Goal: Information Seeking & Learning: Find specific page/section

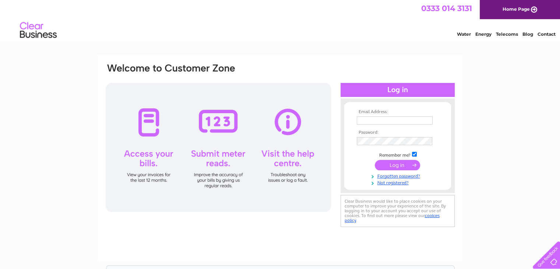
click at [375, 120] on input "text" at bounding box center [395, 120] width 76 height 8
type input "trumpetgarage@yahoo.com"
click at [392, 164] on input "submit" at bounding box center [397, 165] width 45 height 10
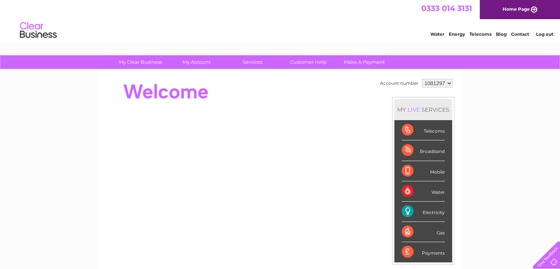
scroll to position [37, 0]
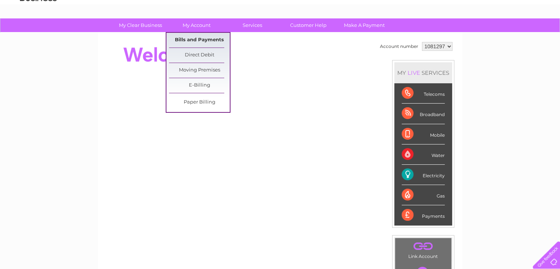
click at [199, 40] on link "Bills and Payments" at bounding box center [199, 40] width 61 height 15
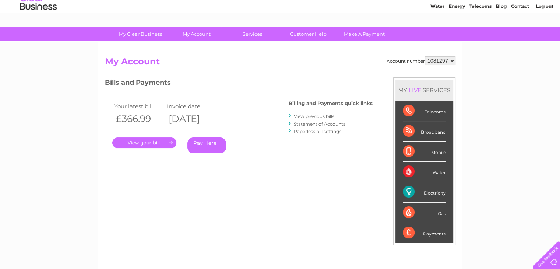
scroll to position [74, 0]
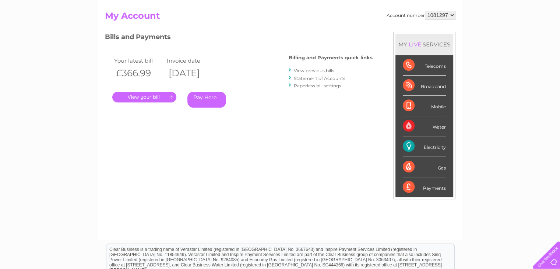
click at [317, 71] on link "View previous bills" at bounding box center [314, 71] width 41 height 6
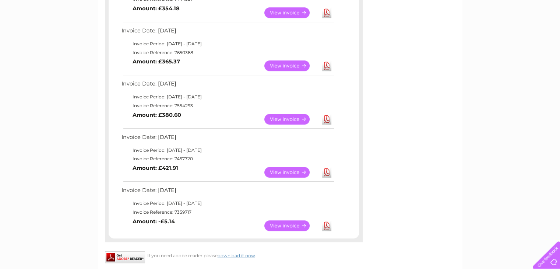
scroll to position [419, 0]
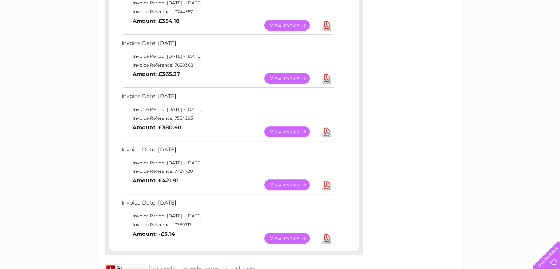
click at [297, 130] on link "View" at bounding box center [292, 131] width 54 height 11
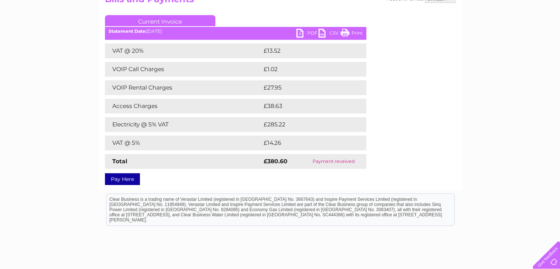
scroll to position [37, 0]
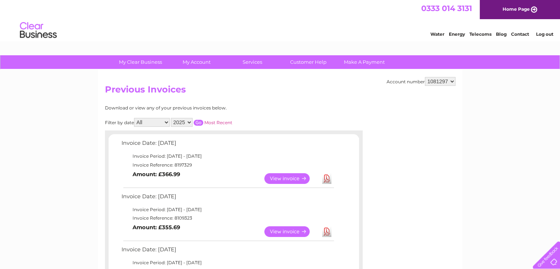
click at [189, 121] on select "2025 2024 2023 2022" at bounding box center [182, 122] width 22 height 9
select select "2024"
click at [172, 118] on select "2025 2024 2023 2022" at bounding box center [182, 122] width 22 height 9
click at [199, 124] on input "button" at bounding box center [199, 123] width 10 height 6
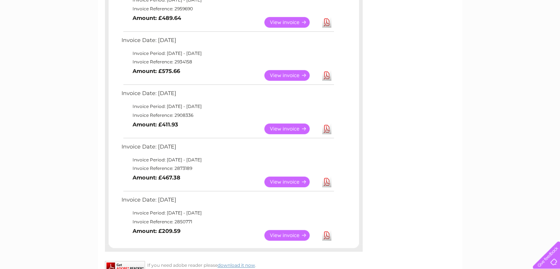
scroll to position [516, 0]
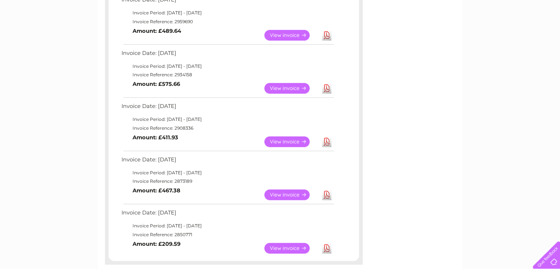
click at [294, 142] on link "View" at bounding box center [292, 141] width 54 height 11
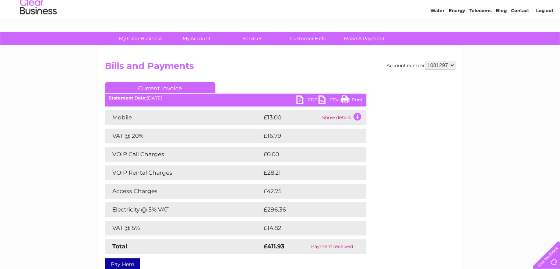
scroll to position [37, 0]
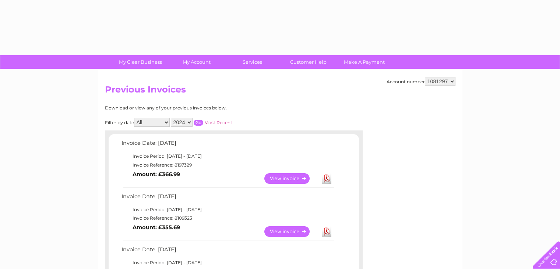
select select "2024"
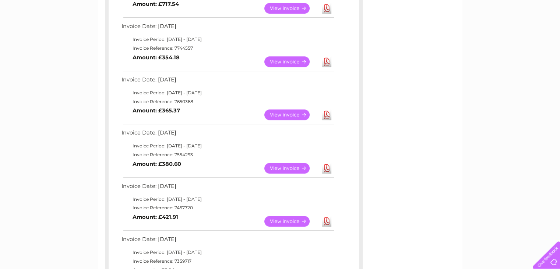
scroll to position [367, 0]
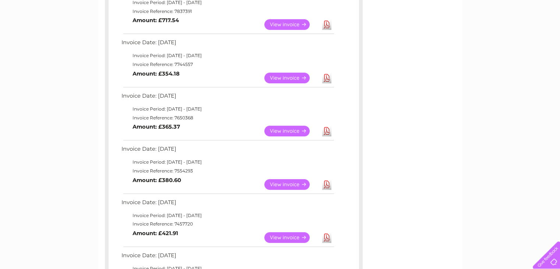
click at [276, 130] on link "View" at bounding box center [292, 131] width 54 height 11
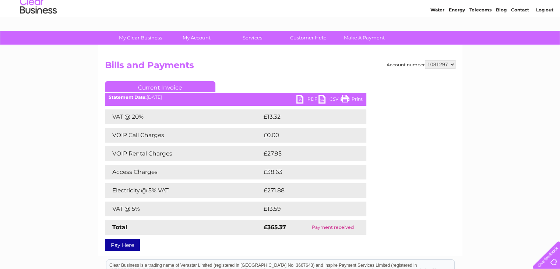
scroll to position [74, 0]
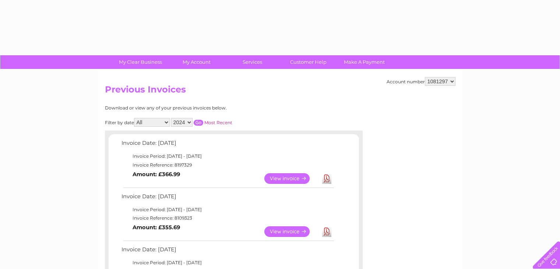
select select "2024"
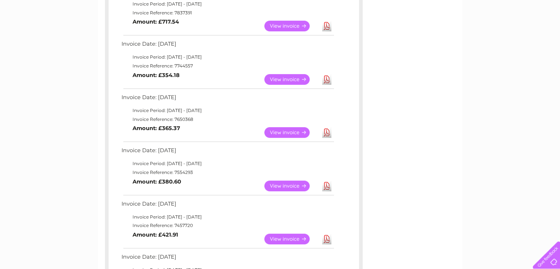
click at [283, 75] on link "View" at bounding box center [292, 79] width 54 height 11
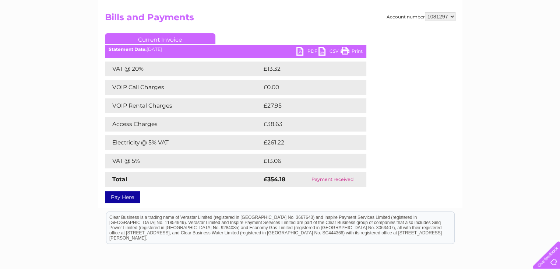
scroll to position [74, 0]
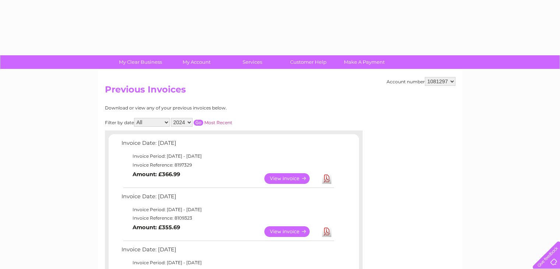
select select "2024"
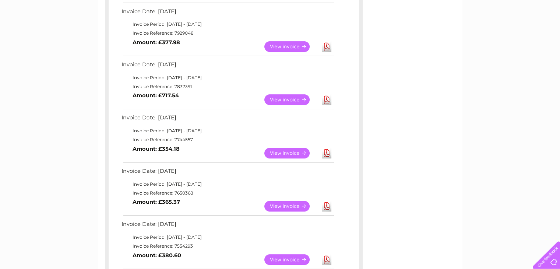
scroll to position [290, 0]
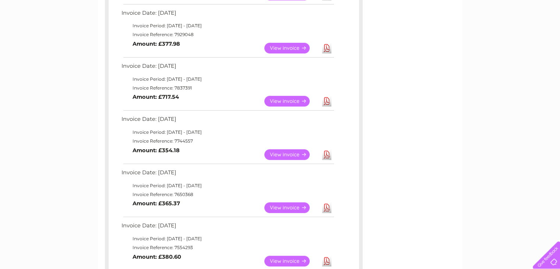
click at [277, 99] on link "View" at bounding box center [292, 101] width 54 height 11
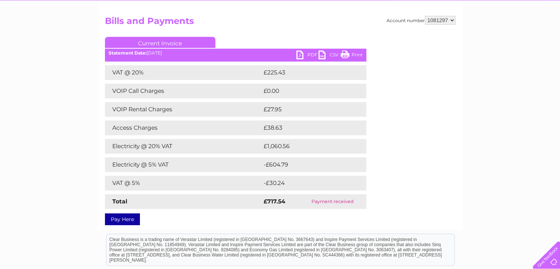
scroll to position [74, 0]
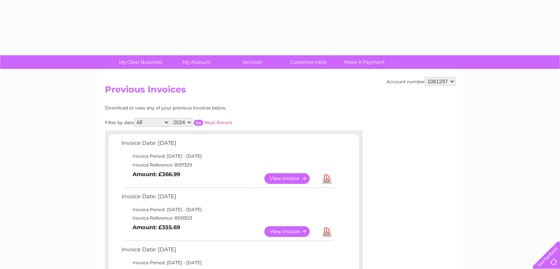
select select "2024"
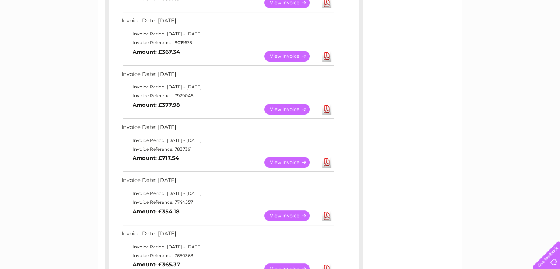
scroll to position [216, 0]
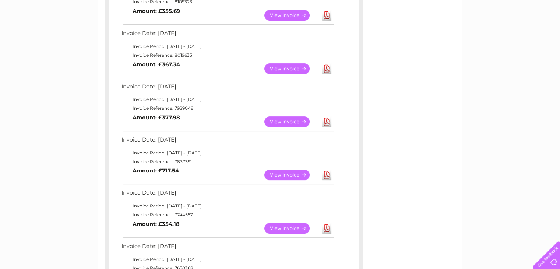
click at [284, 118] on link "View" at bounding box center [292, 121] width 54 height 11
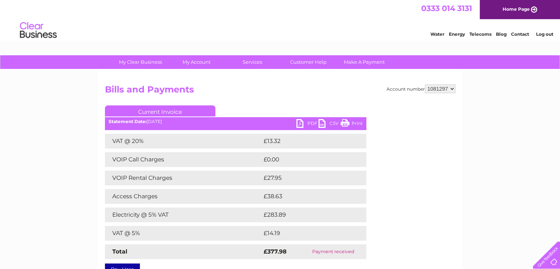
scroll to position [37, 0]
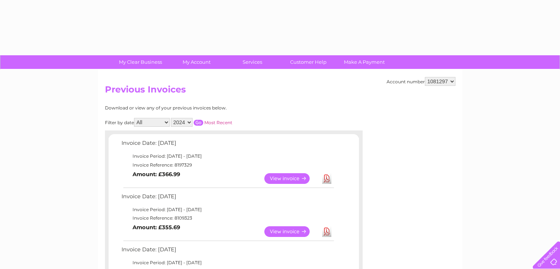
select select "2024"
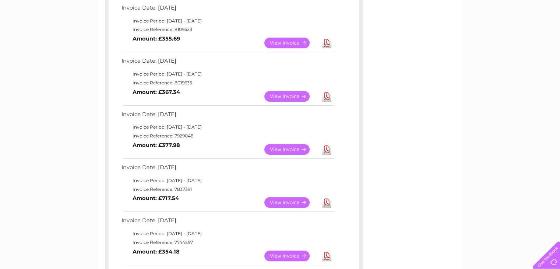
scroll to position [178, 0]
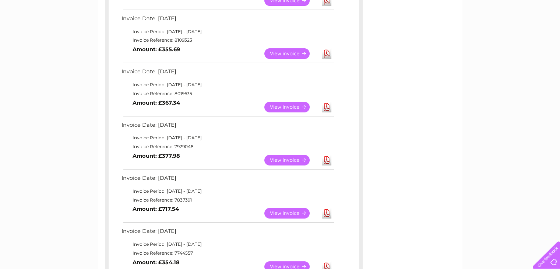
click at [273, 108] on link "View" at bounding box center [292, 107] width 54 height 11
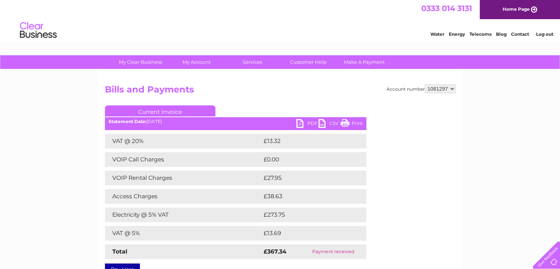
scroll to position [74, 0]
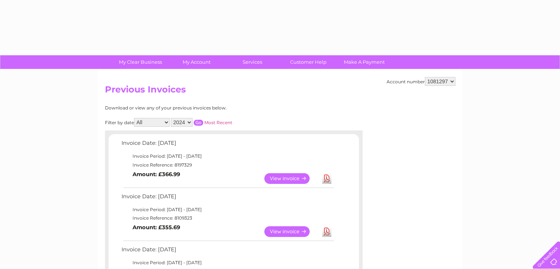
select select "2024"
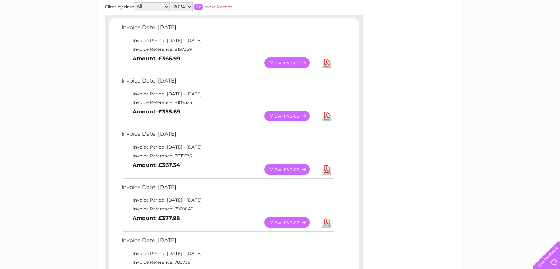
scroll to position [104, 0]
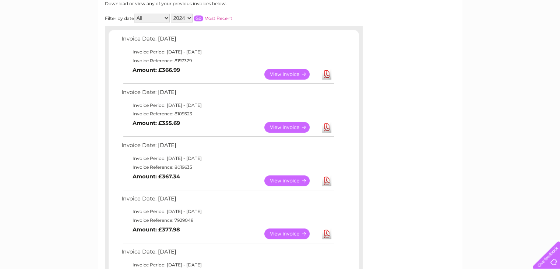
click at [289, 127] on link "View" at bounding box center [292, 127] width 54 height 11
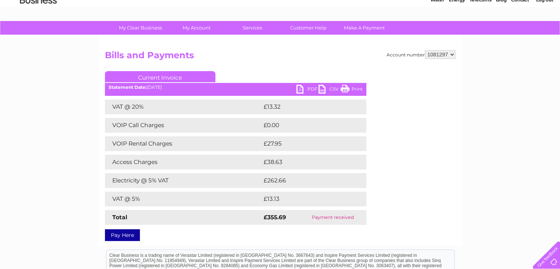
scroll to position [74, 0]
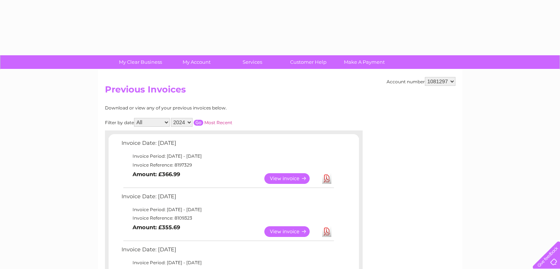
select select "2024"
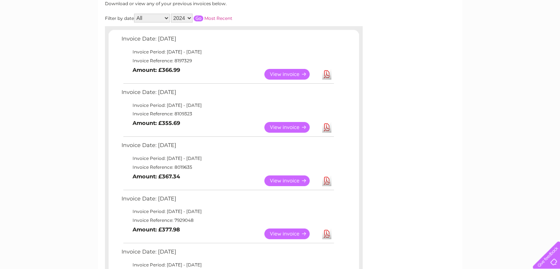
scroll to position [67, 0]
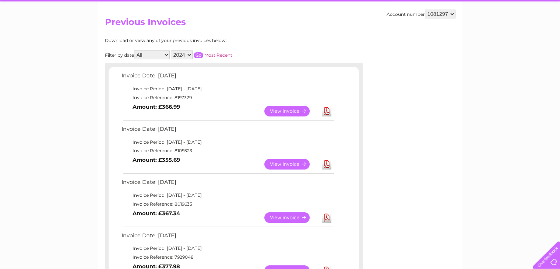
click at [274, 111] on link "View" at bounding box center [292, 111] width 54 height 11
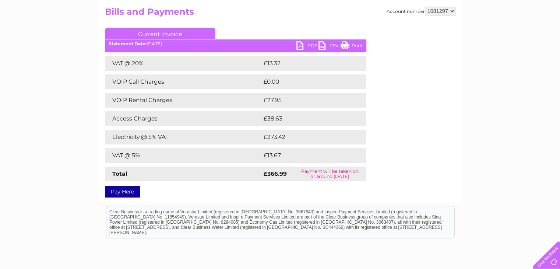
scroll to position [111, 0]
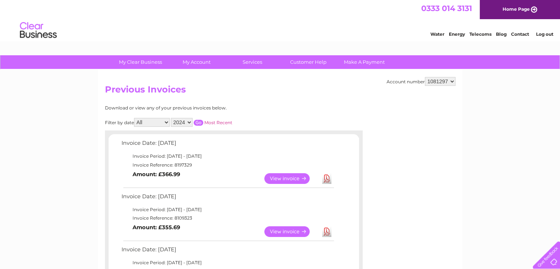
click at [189, 122] on select "2025 2024 2023 2022" at bounding box center [182, 122] width 22 height 9
select select "2025"
click at [172, 118] on select "2025 2024 2023 2022" at bounding box center [182, 122] width 22 height 9
click at [197, 125] on input "button" at bounding box center [199, 123] width 10 height 6
click at [198, 122] on input "button" at bounding box center [199, 123] width 10 height 6
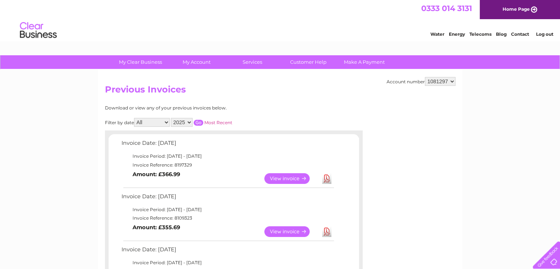
click at [169, 120] on select "All January February March April May June July August September October Novembe…" at bounding box center [152, 122] width 36 height 9
select select "11"
click at [135, 118] on select "All January February March April May June July August September October Novembe…" at bounding box center [152, 122] width 36 height 9
click at [196, 123] on input "button" at bounding box center [199, 123] width 10 height 6
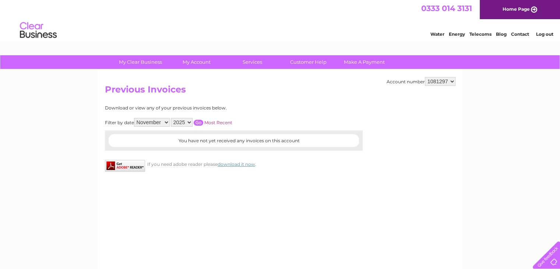
click at [190, 123] on select "2025 2024 2023 2022" at bounding box center [182, 122] width 22 height 9
select select "2024"
click at [172, 118] on select "2025 2024 2023 2022" at bounding box center [182, 122] width 22 height 9
click at [166, 120] on select "All January February March April May June July August September October Novembe…" at bounding box center [152, 122] width 36 height 9
click at [135, 118] on select "All January February March April May June July August September October Novembe…" at bounding box center [152, 122] width 36 height 9
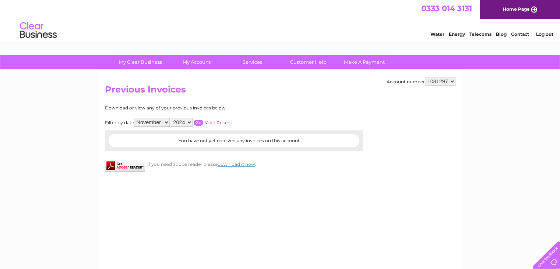
click at [197, 123] on input "button" at bounding box center [199, 123] width 10 height 6
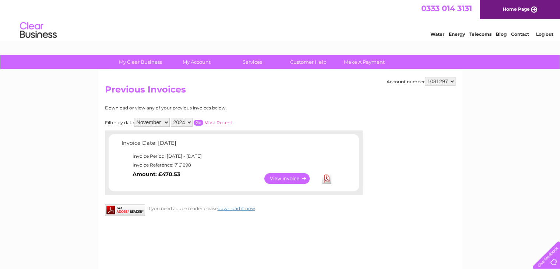
click at [289, 178] on link "View" at bounding box center [292, 178] width 54 height 11
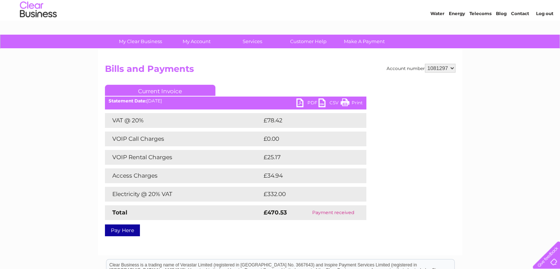
scroll to position [37, 0]
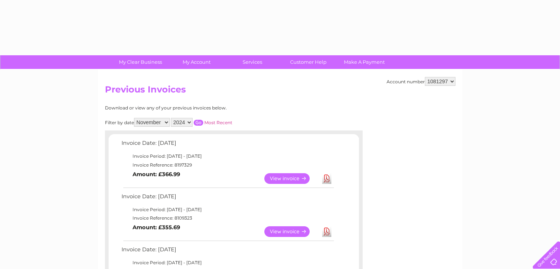
select select "11"
select select "2024"
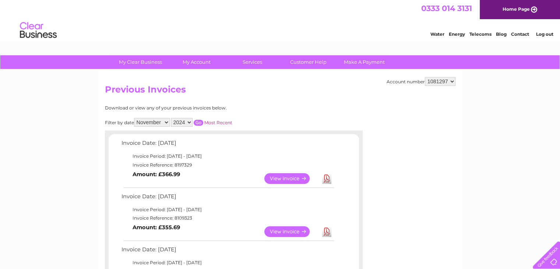
click at [168, 121] on select "All January February March April May June July August September October Novembe…" at bounding box center [152, 122] width 36 height 9
select select "12"
click at [135, 118] on select "All January February March April May June July August September October Novembe…" at bounding box center [152, 122] width 36 height 9
click at [198, 122] on input "button" at bounding box center [199, 123] width 10 height 6
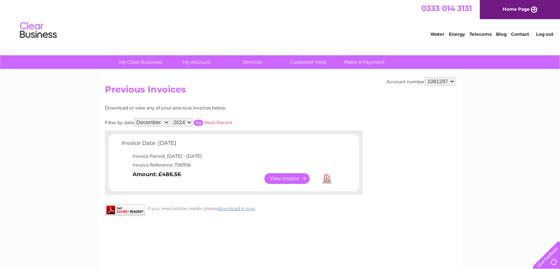
click at [279, 176] on link "View" at bounding box center [292, 178] width 54 height 11
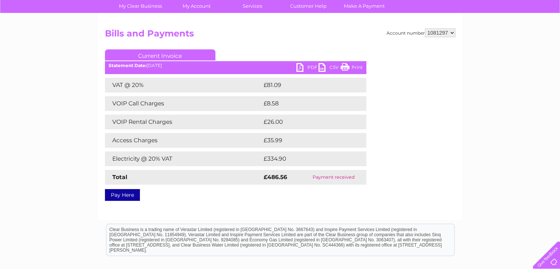
scroll to position [74, 0]
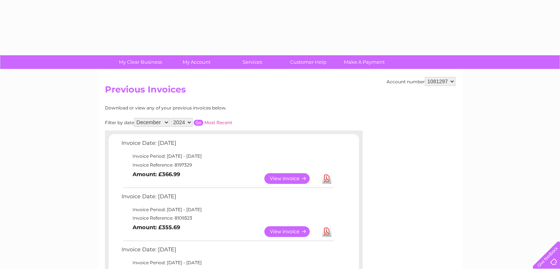
select select "12"
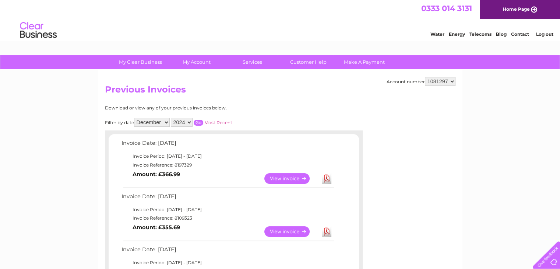
click at [189, 122] on select "2025 2024 2023 2022" at bounding box center [182, 122] width 22 height 9
select select "2025"
click at [172, 118] on select "2025 2024 2023 2022" at bounding box center [182, 122] width 22 height 9
click at [168, 123] on select "All January February March April May June July August September October Novembe…" at bounding box center [152, 122] width 36 height 9
select select "1"
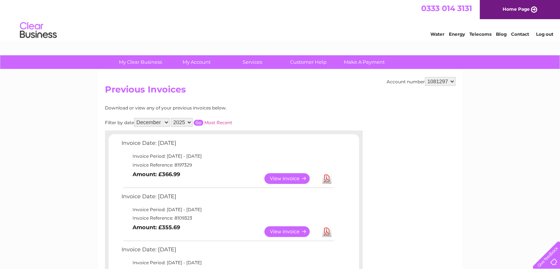
click at [135, 118] on select "All January February March April May June July August September October Novembe…" at bounding box center [152, 122] width 36 height 9
click at [199, 123] on input "button" at bounding box center [199, 123] width 10 height 6
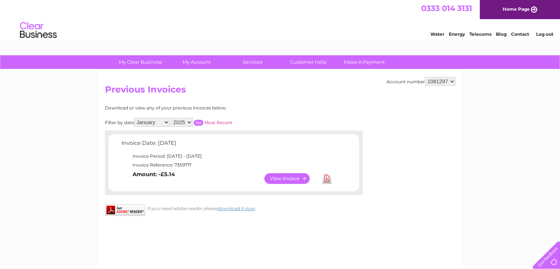
click at [286, 177] on link "View" at bounding box center [292, 178] width 54 height 11
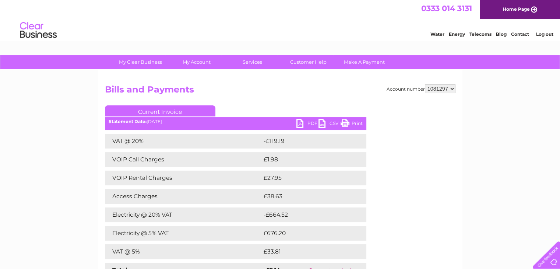
scroll to position [37, 0]
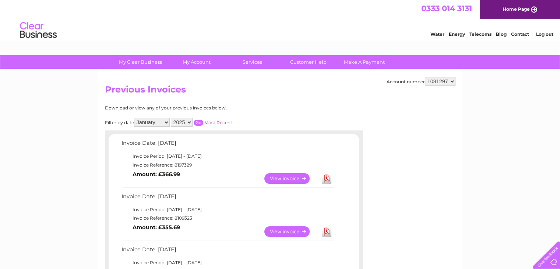
click at [166, 123] on select "All January February March April May June July August September October Novembe…" at bounding box center [152, 122] width 36 height 9
select select "2"
click at [135, 118] on select "All January February March April May June July August September October Novembe…" at bounding box center [152, 122] width 36 height 9
click at [200, 122] on input "button" at bounding box center [199, 123] width 10 height 6
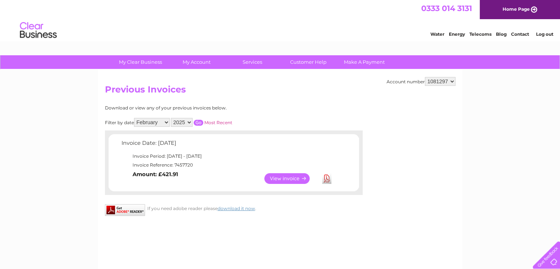
click at [290, 176] on link "View" at bounding box center [292, 178] width 54 height 11
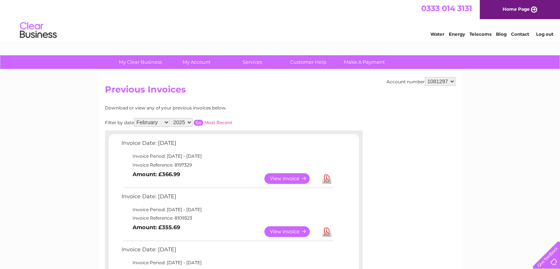
click at [168, 121] on select "All January February March April May June July August September October Novembe…" at bounding box center [152, 122] width 36 height 9
select select "3"
click at [135, 118] on select "All January February March April May June July August September October Novembe…" at bounding box center [152, 122] width 36 height 9
click at [196, 121] on input "button" at bounding box center [199, 123] width 10 height 6
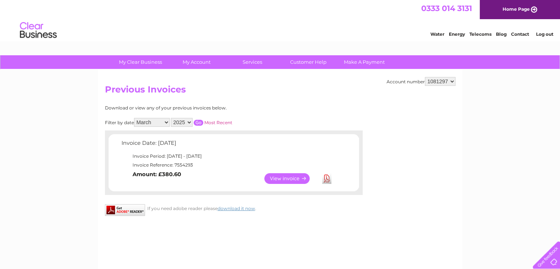
click at [284, 178] on link "View" at bounding box center [292, 178] width 54 height 11
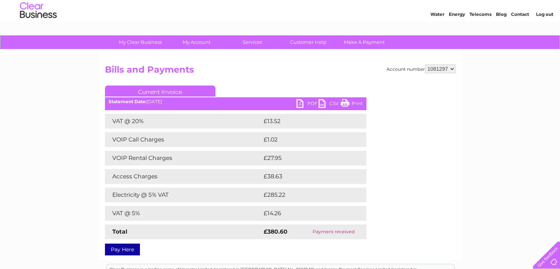
scroll to position [37, 0]
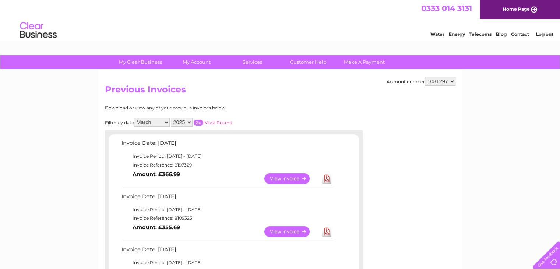
click at [166, 121] on select "All January February March April May June July August September October Novembe…" at bounding box center [152, 122] width 36 height 9
select select "4"
click at [135, 118] on select "All January February March April May June July August September October Novembe…" at bounding box center [152, 122] width 36 height 9
click at [199, 121] on input "button" at bounding box center [199, 123] width 10 height 6
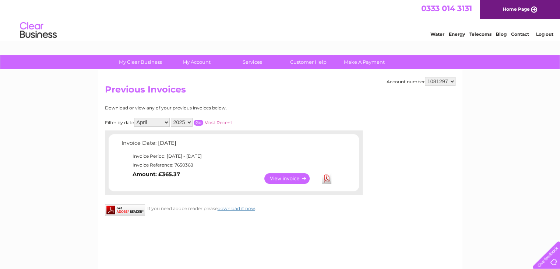
click at [279, 173] on link "View" at bounding box center [292, 178] width 54 height 11
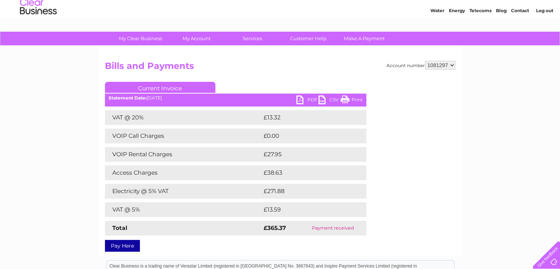
scroll to position [37, 0]
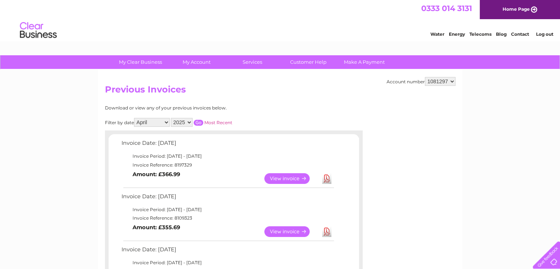
click at [167, 121] on select "All January February March April May June July August September October Novembe…" at bounding box center [152, 122] width 36 height 9
select select "5"
click at [135, 118] on select "All January February March April May June July August September October Novembe…" at bounding box center [152, 122] width 36 height 9
click at [200, 123] on input "button" at bounding box center [199, 123] width 10 height 6
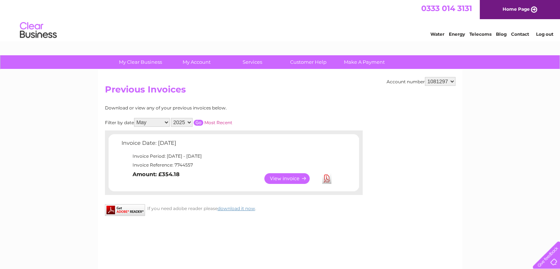
click at [292, 177] on link "View" at bounding box center [292, 178] width 54 height 11
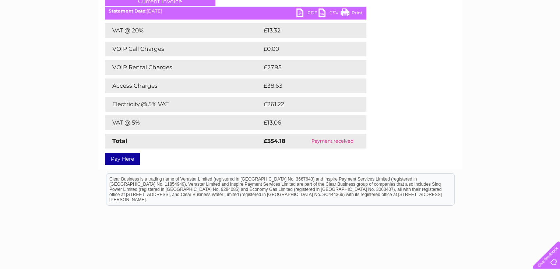
scroll to position [74, 0]
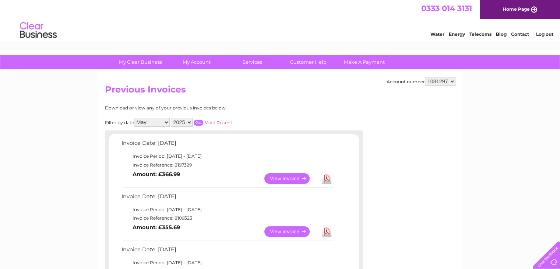
click at [160, 124] on select "All January February March April May June July August September October Novembe…" at bounding box center [152, 122] width 36 height 9
select select "6"
click at [135, 118] on select "All January February March April May June July August September October Novembe…" at bounding box center [152, 122] width 36 height 9
click at [197, 121] on input "button" at bounding box center [199, 123] width 10 height 6
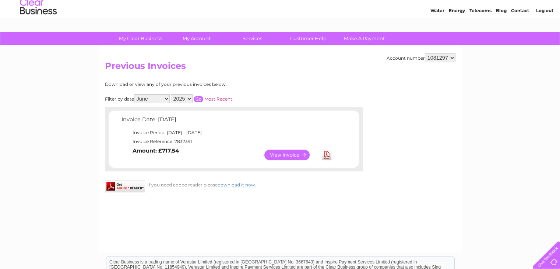
scroll to position [37, 0]
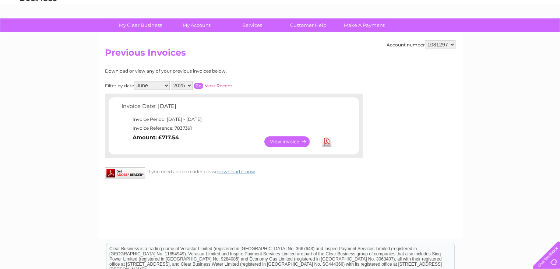
click at [278, 141] on link "View" at bounding box center [292, 141] width 54 height 11
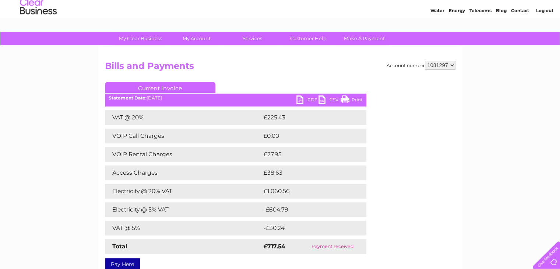
scroll to position [37, 0]
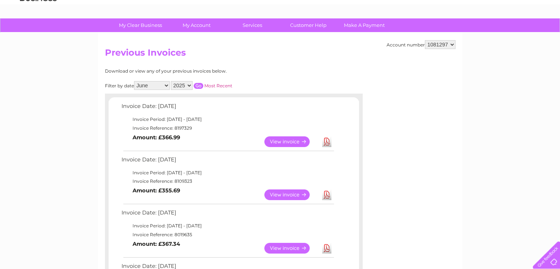
click at [168, 85] on select "All January February March April May June July August September October Novembe…" at bounding box center [152, 85] width 36 height 9
select select "7"
click at [135, 81] on select "All January February March April May June July August September October Novembe…" at bounding box center [152, 85] width 36 height 9
click at [196, 86] on input "button" at bounding box center [199, 86] width 10 height 6
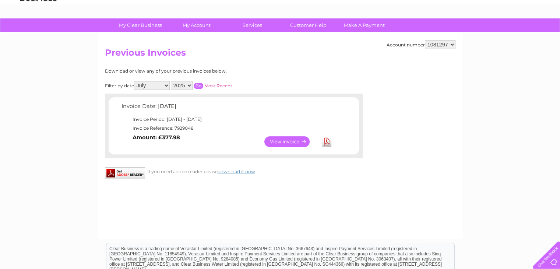
click at [276, 139] on link "View" at bounding box center [292, 141] width 54 height 11
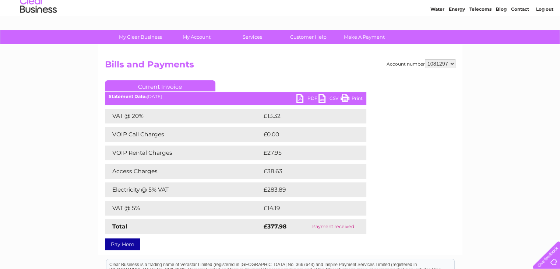
scroll to position [37, 0]
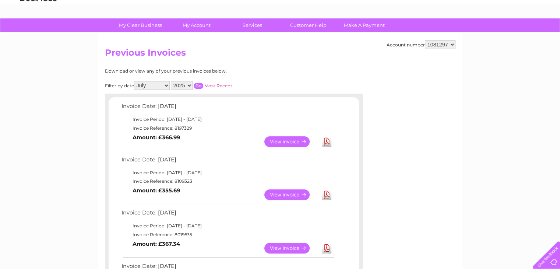
click at [167, 84] on select "All January February March April May June July August September October Novembe…" at bounding box center [152, 85] width 36 height 9
select select "8"
click at [135, 81] on select "All January February March April May June July August September October Novembe…" at bounding box center [152, 85] width 36 height 9
click at [197, 85] on input "button" at bounding box center [199, 86] width 10 height 6
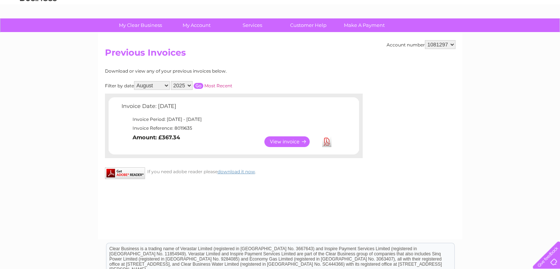
click at [286, 141] on link "View" at bounding box center [292, 141] width 54 height 11
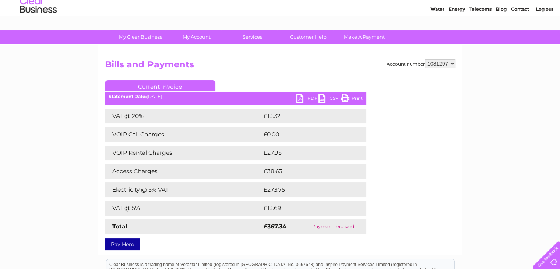
scroll to position [74, 0]
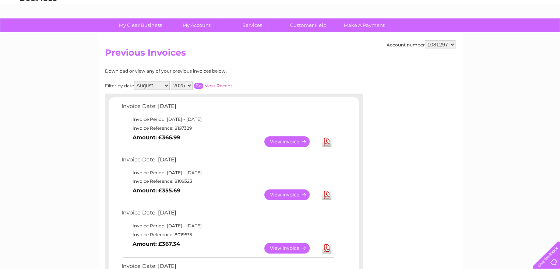
click at [147, 86] on select "All January February March April May June July August September October Novembe…" at bounding box center [152, 85] width 36 height 9
select select "9"
click at [135, 81] on select "All January February March April May June July August September October Novembe…" at bounding box center [152, 85] width 36 height 9
click at [202, 83] on input "button" at bounding box center [199, 86] width 10 height 6
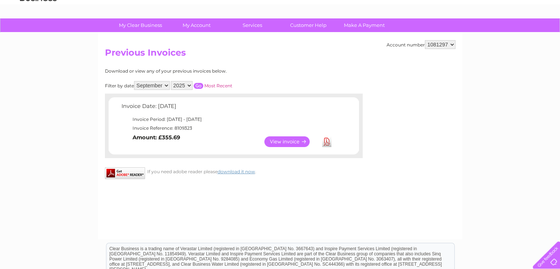
click at [281, 142] on link "View" at bounding box center [292, 141] width 54 height 11
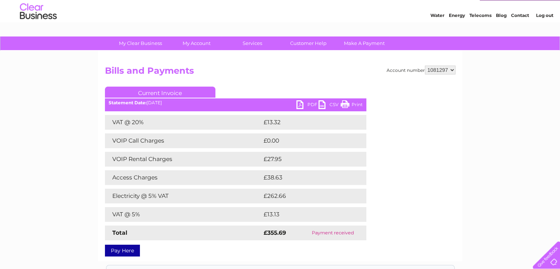
scroll to position [37, 0]
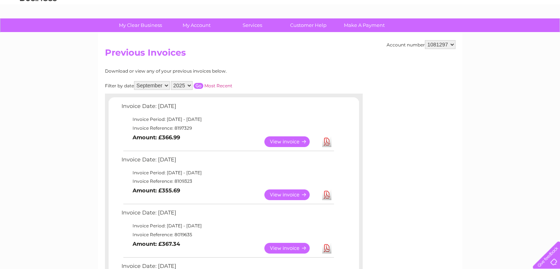
click at [148, 83] on select "All January February March April May June July August September October Novembe…" at bounding box center [152, 85] width 36 height 9
select select "10"
click at [135, 81] on select "All January February March April May June July August September October Novembe…" at bounding box center [152, 85] width 36 height 9
click at [200, 87] on input "button" at bounding box center [199, 86] width 10 height 6
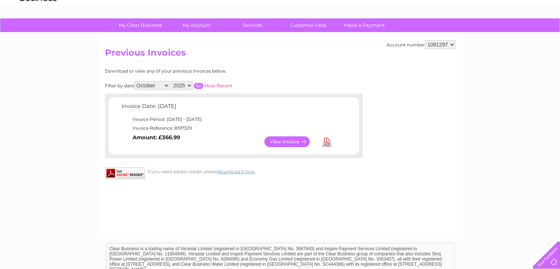
click at [284, 144] on link "View" at bounding box center [292, 141] width 54 height 11
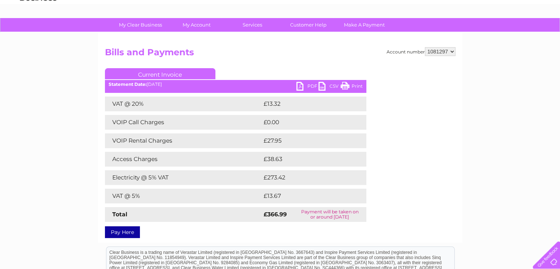
scroll to position [74, 0]
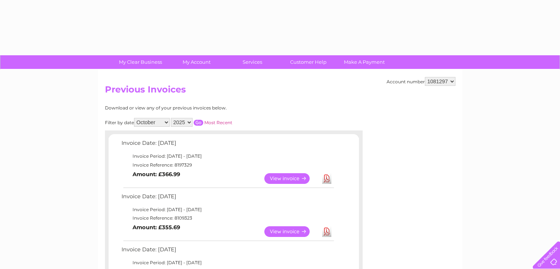
select select "10"
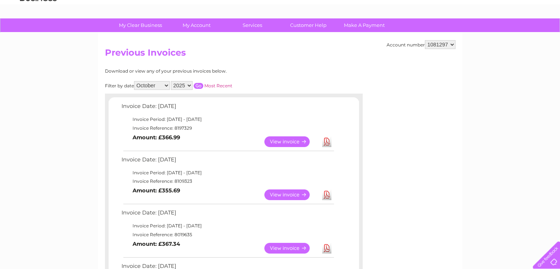
click at [192, 85] on select "2025 2024 2023 2022" at bounding box center [182, 85] width 22 height 9
select select "2023"
click at [172, 81] on select "2025 2024 2023 2022" at bounding box center [182, 85] width 22 height 9
click at [167, 84] on select "All January February March April May June July August September October Novembe…" at bounding box center [152, 85] width 36 height 9
select select "6"
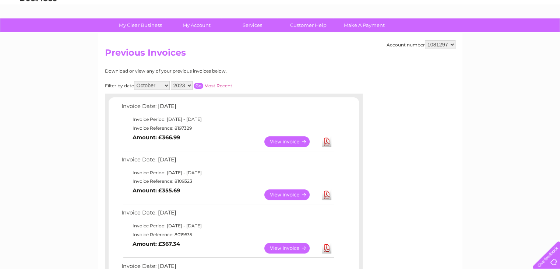
click at [135, 81] on select "All January February March April May June July August September October Novembe…" at bounding box center [152, 85] width 36 height 9
click at [200, 85] on input "button" at bounding box center [199, 86] width 10 height 6
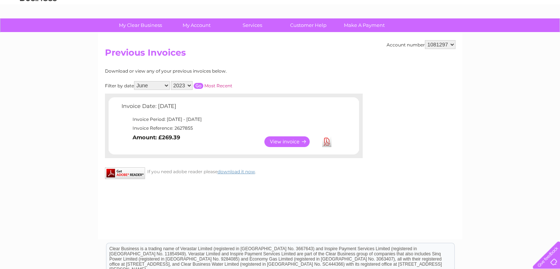
click at [288, 141] on link "View" at bounding box center [292, 141] width 54 height 11
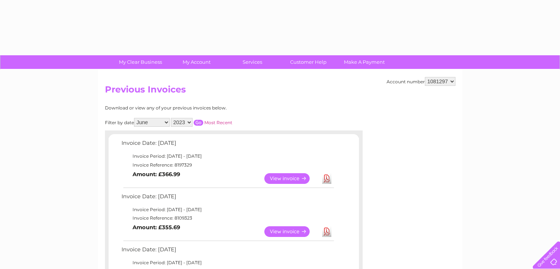
select select "6"
select select "2023"
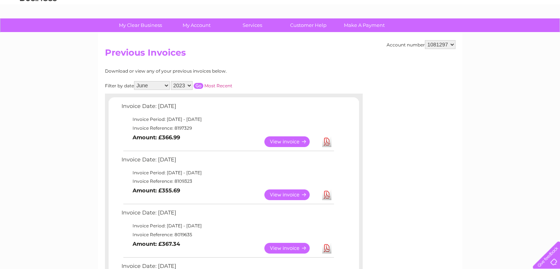
click at [153, 87] on select "All January February March April May June July August September October Novembe…" at bounding box center [152, 85] width 36 height 9
select select "7"
click at [135, 81] on select "All January February March April May June July August September October Novembe…" at bounding box center [152, 85] width 36 height 9
click at [200, 84] on input "button" at bounding box center [199, 86] width 10 height 6
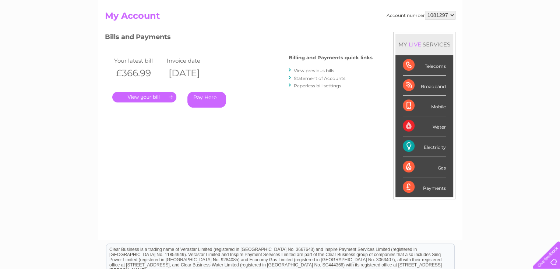
click at [313, 70] on link "View previous bills" at bounding box center [314, 71] width 41 height 6
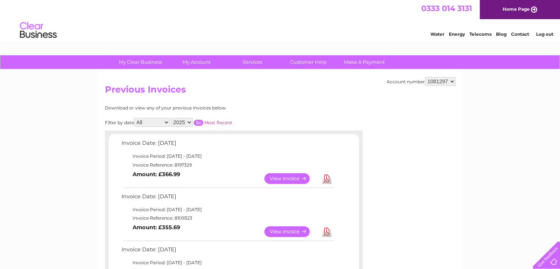
click at [192, 120] on select "2025 2024 2023 2022" at bounding box center [182, 122] width 22 height 9
select select "2023"
click at [172, 118] on select "2025 2024 2023 2022" at bounding box center [182, 122] width 22 height 9
click at [166, 123] on select "All January February March April May June July August September October Novembe…" at bounding box center [152, 122] width 36 height 9
select select "5"
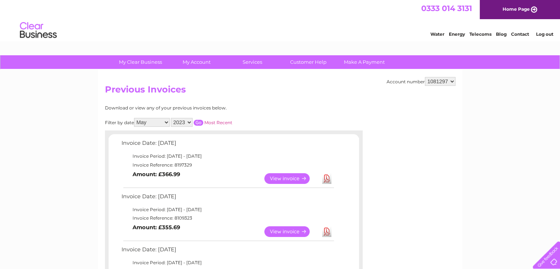
click at [135, 118] on select "All January February March April May June July August September October Novembe…" at bounding box center [152, 122] width 36 height 9
click at [196, 121] on input "button" at bounding box center [199, 123] width 10 height 6
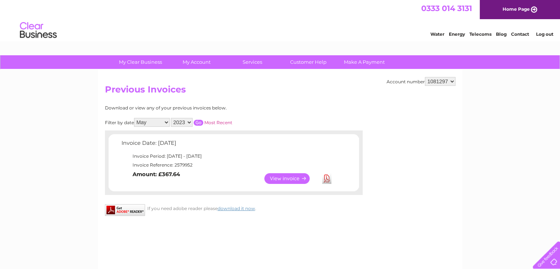
click at [189, 121] on select "2025 2024 2023 2022" at bounding box center [182, 122] width 22 height 9
select select "2024"
click at [172, 118] on select "2025 2024 2023 2022" at bounding box center [182, 122] width 22 height 9
click at [167, 122] on select "All January February March April May June July August September October Novembe…" at bounding box center [152, 122] width 36 height 9
select select "6"
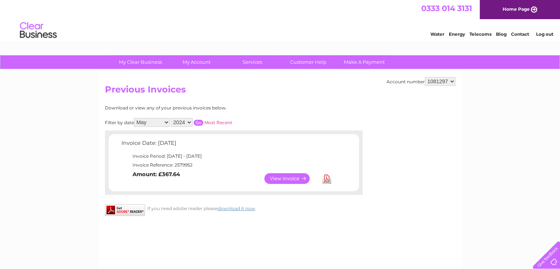
click at [135, 118] on select "All January February March April May June July August September October Novembe…" at bounding box center [152, 122] width 36 height 9
click at [200, 122] on input "button" at bounding box center [199, 123] width 10 height 6
click at [279, 177] on link "View" at bounding box center [292, 178] width 54 height 11
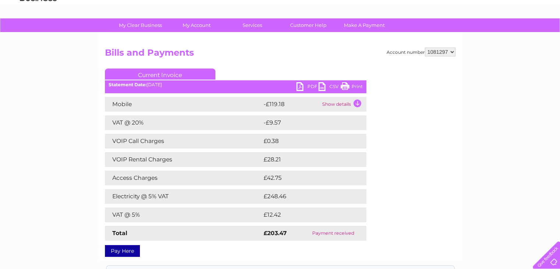
scroll to position [74, 0]
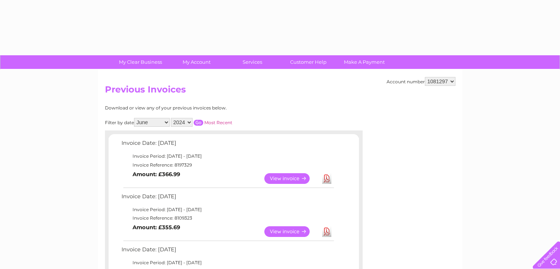
select select "6"
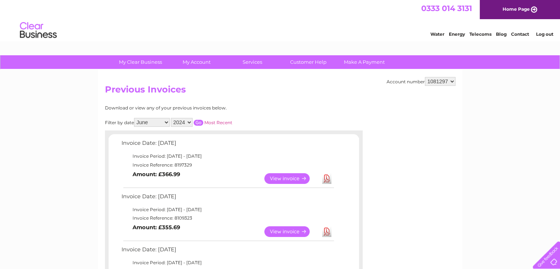
click at [192, 121] on select "2025 2024 2023 2022" at bounding box center [182, 122] width 22 height 9
click at [172, 118] on select "2025 2024 2023 2022" at bounding box center [182, 122] width 22 height 9
click at [197, 120] on input "button" at bounding box center [199, 123] width 10 height 6
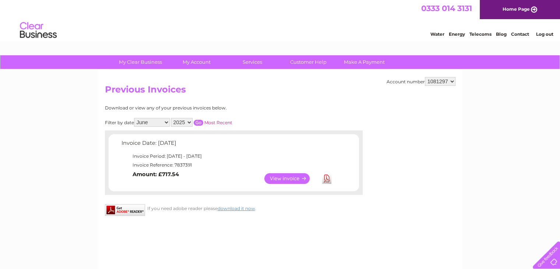
click at [188, 121] on select "2025 2024 2023 2022" at bounding box center [182, 122] width 22 height 9
select select "2024"
click at [172, 118] on select "2025 2024 2023 2022" at bounding box center [182, 122] width 22 height 9
click at [201, 121] on input "button" at bounding box center [199, 123] width 10 height 6
click at [167, 122] on select "All January February March April May June July August September October Novembe…" at bounding box center [152, 122] width 36 height 9
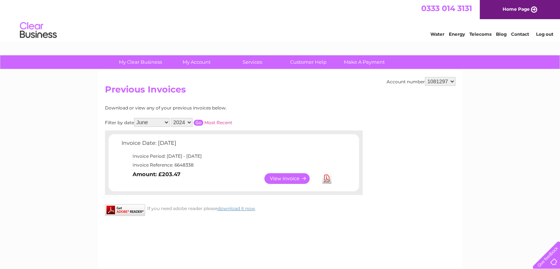
click at [135, 118] on select "All January February March April May June July August September October Novembe…" at bounding box center [152, 122] width 36 height 9
click at [198, 121] on input "button" at bounding box center [199, 123] width 10 height 6
click at [167, 123] on select "All January February March April May June July August September October Novembe…" at bounding box center [152, 122] width 36 height 9
select select "4"
click at [135, 118] on select "All January February March April May June July August September October Novembe…" at bounding box center [152, 122] width 36 height 9
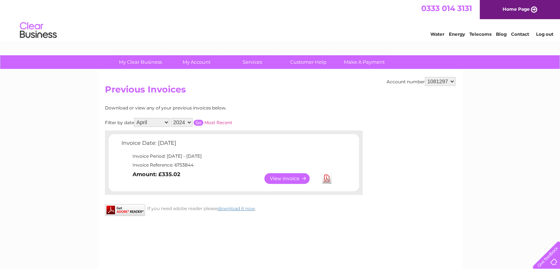
click at [196, 121] on input "button" at bounding box center [199, 123] width 10 height 6
click at [290, 176] on link "View" at bounding box center [292, 178] width 54 height 11
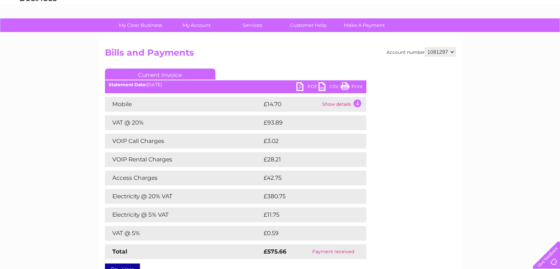
scroll to position [74, 0]
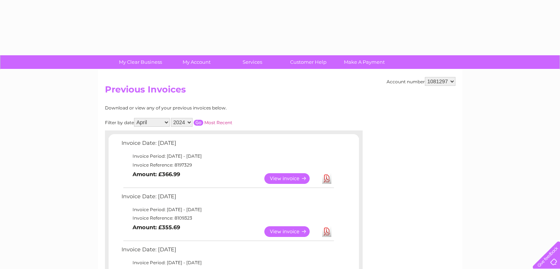
select select "4"
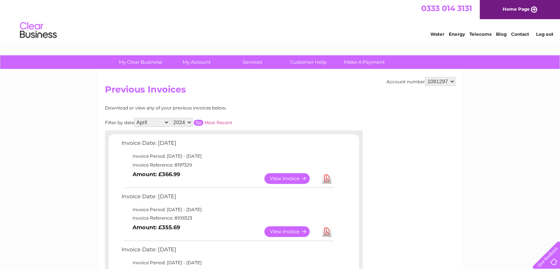
click at [186, 121] on select "2025 2024 2023 2022" at bounding box center [182, 122] width 22 height 9
select select "2025"
click at [172, 118] on select "2025 2024 2023 2022" at bounding box center [182, 122] width 22 height 9
click at [200, 121] on input "button" at bounding box center [199, 123] width 10 height 6
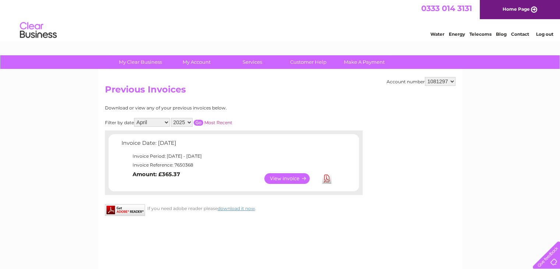
click at [289, 174] on link "View" at bounding box center [292, 178] width 54 height 11
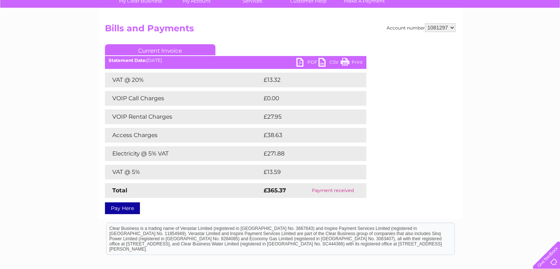
scroll to position [74, 0]
